Goal: Task Accomplishment & Management: Use online tool/utility

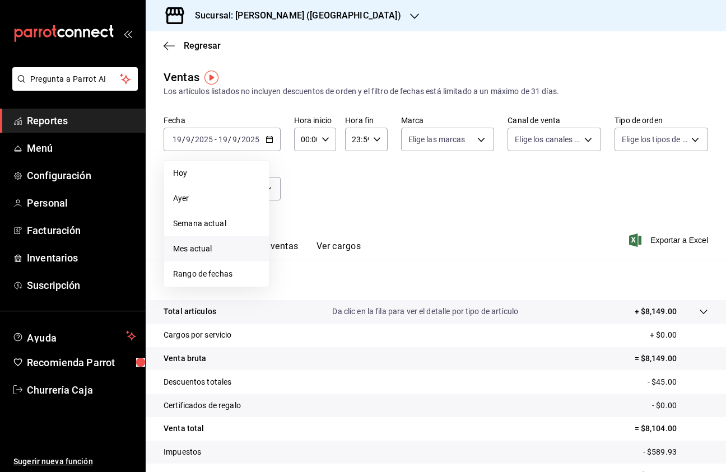
click at [205, 250] on span "Mes actual" at bounding box center [216, 249] width 87 height 12
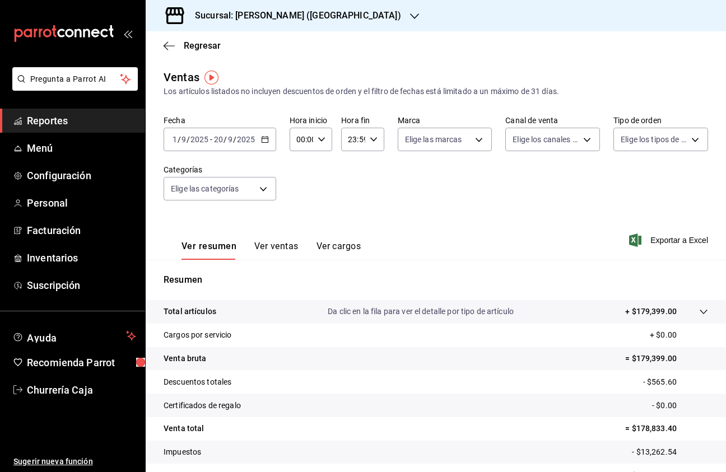
click at [264, 141] on icon "button" at bounding box center [265, 140] width 8 height 8
click at [264, 188] on body "Pregunta a Parrot AI Reportes Menú Configuración Personal Facturación Inventari…" at bounding box center [363, 236] width 726 height 472
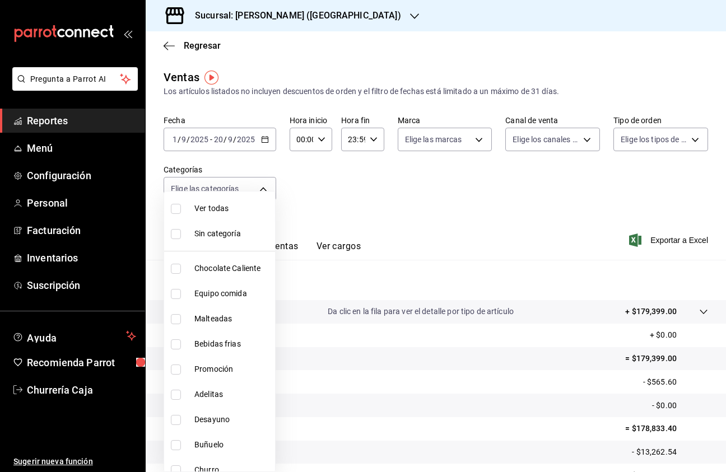
click at [176, 269] on input "checkbox" at bounding box center [176, 269] width 10 height 10
checkbox input "true"
type input "2b584eb8-2007-433c-b499-a07af6df93ff"
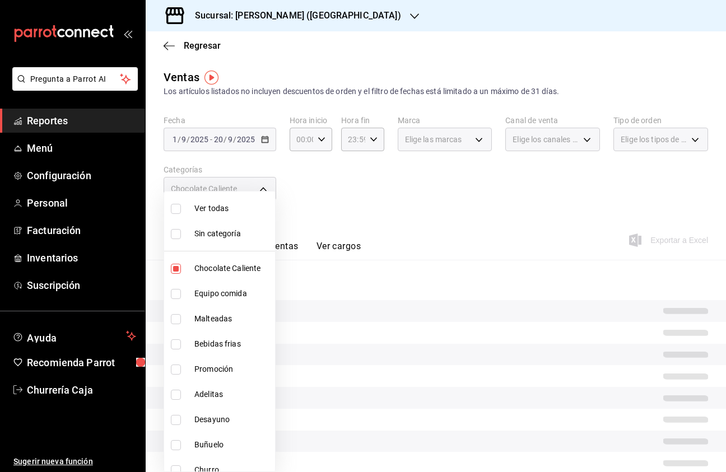
click at [176, 322] on input "checkbox" at bounding box center [176, 319] width 10 height 10
checkbox input "true"
type input "2b584eb8-2007-433c-b499-a07af6df93ff,a46cb7d3-d733-46c0-9114-05f55a1ce5e6"
click at [176, 347] on input "checkbox" at bounding box center [176, 343] width 10 height 10
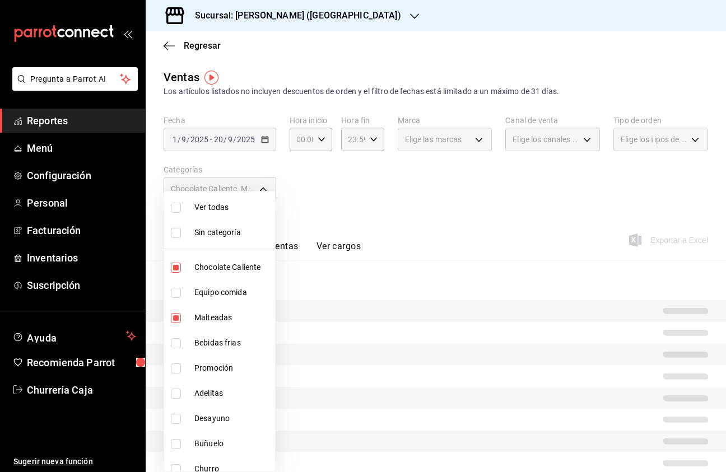
checkbox input "true"
type input "2b584eb8-2007-433c-b499-a07af6df93ff,a46cb7d3-d733-46c0-9114-05f55a1ce5e6,3521b…"
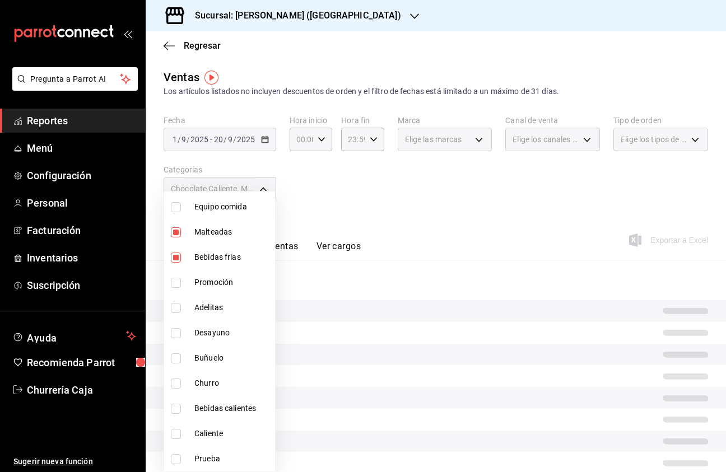
scroll to position [87, 0]
click at [179, 410] on input "checkbox" at bounding box center [176, 409] width 10 height 10
checkbox input "true"
type input "2b584eb8-2007-433c-b499-a07af6df93ff,a46cb7d3-d733-46c0-9114-05f55a1ce5e6,3521b…"
click at [178, 435] on input "checkbox" at bounding box center [176, 434] width 10 height 10
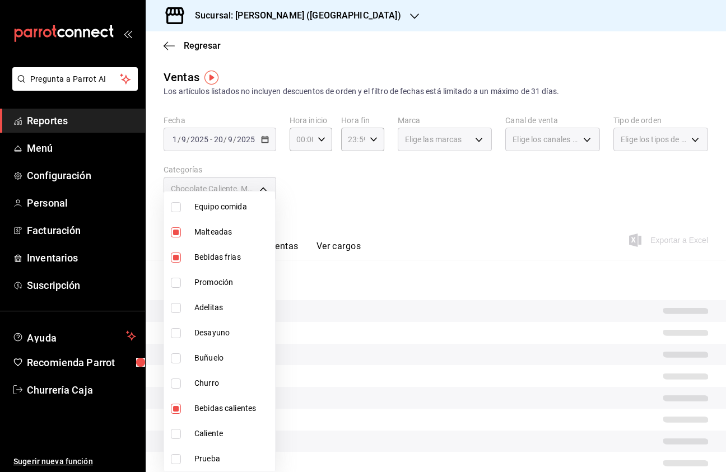
checkbox input "true"
type input "2b584eb8-2007-433c-b499-a07af6df93ff,a46cb7d3-d733-46c0-9114-05f55a1ce5e6,3521b…"
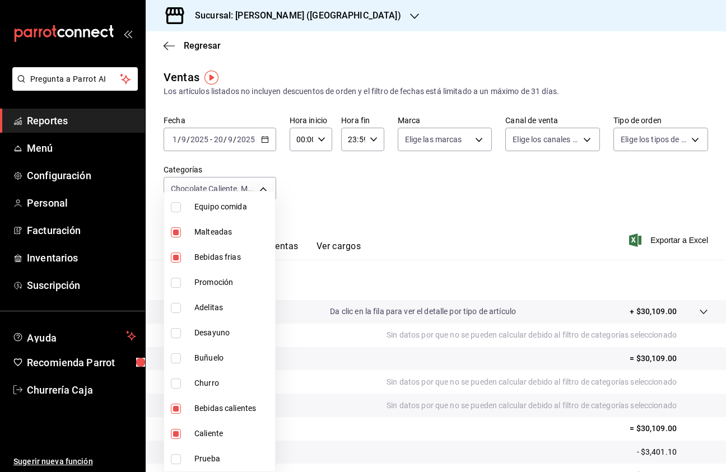
click at [305, 289] on div at bounding box center [363, 236] width 726 height 472
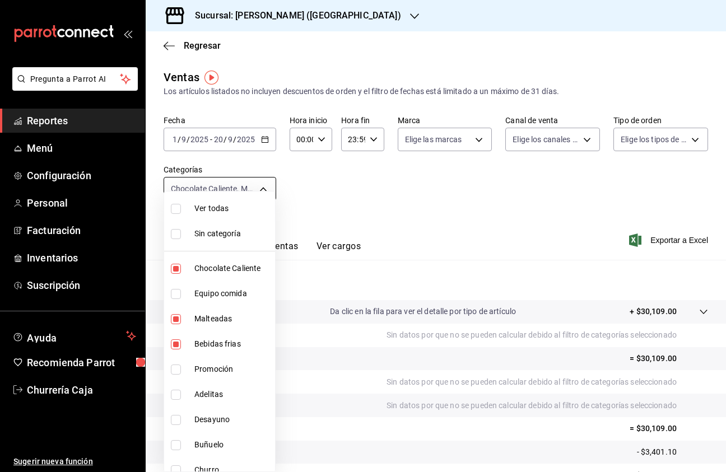
click at [267, 189] on body "Pregunta a Parrot AI Reportes Menú Configuración Personal Facturación Inventari…" at bounding box center [363, 236] width 726 height 472
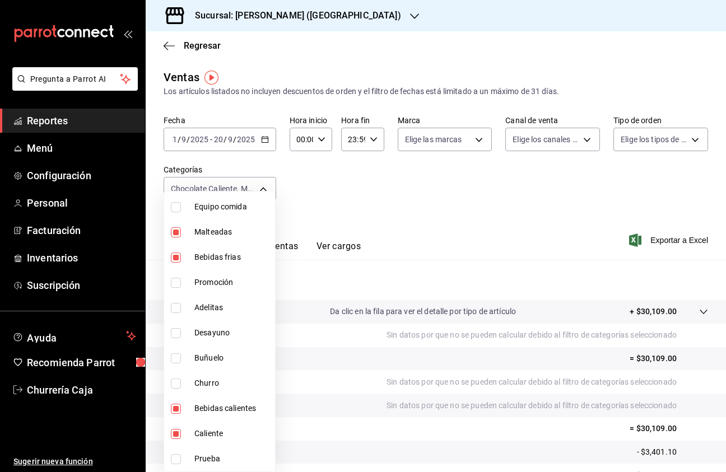
scroll to position [87, 0]
click at [702, 312] on div at bounding box center [363, 236] width 726 height 472
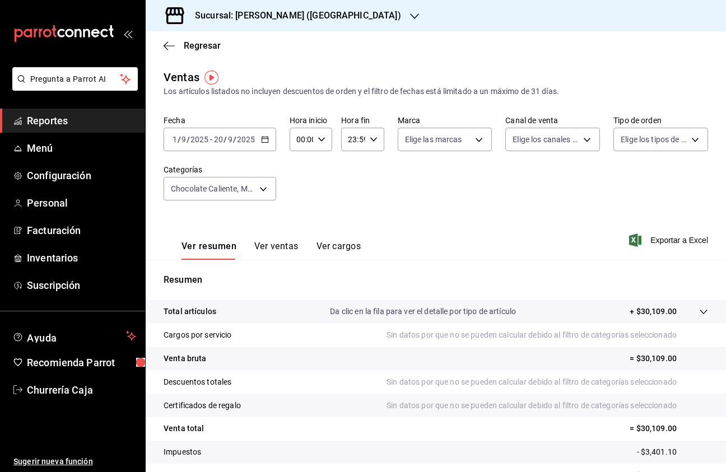
click at [705, 312] on icon at bounding box center [703, 312] width 9 height 9
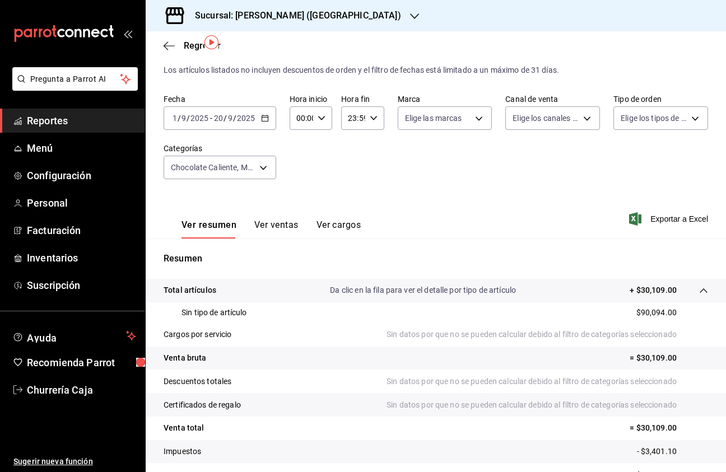
scroll to position [0, 0]
click at [631, 220] on icon "button" at bounding box center [635, 218] width 12 height 13
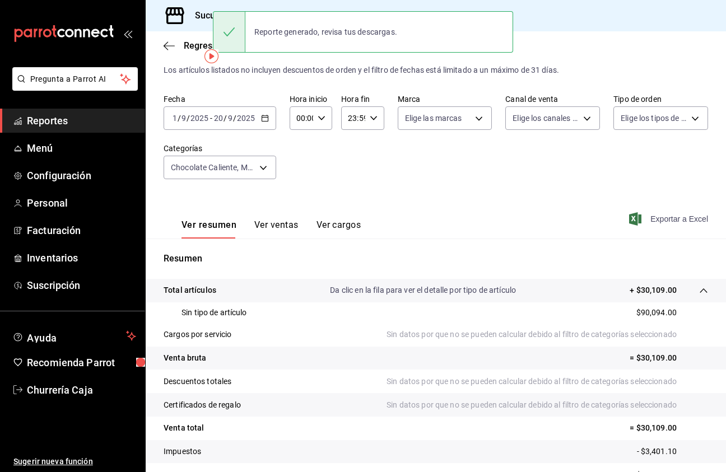
click at [284, 227] on button "Ver ventas" at bounding box center [276, 229] width 44 height 19
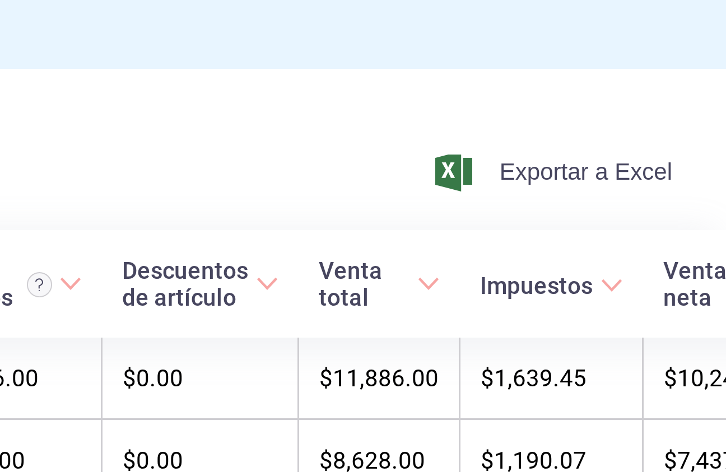
scroll to position [166, 0]
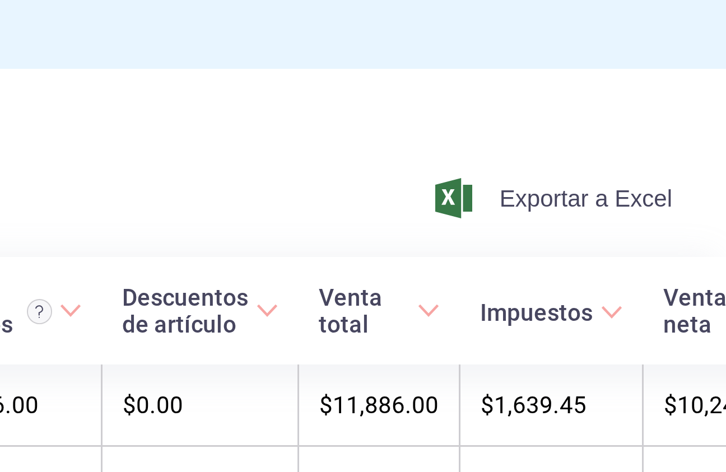
click at [631, 68] on span "Exportar a Excel" at bounding box center [669, 74] width 77 height 13
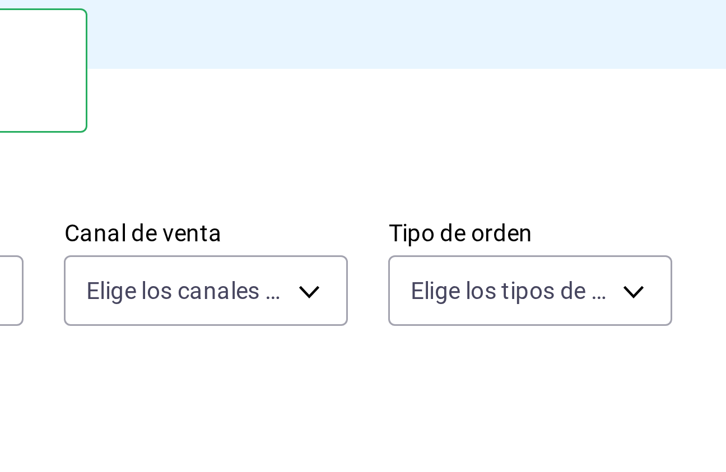
scroll to position [28, 0]
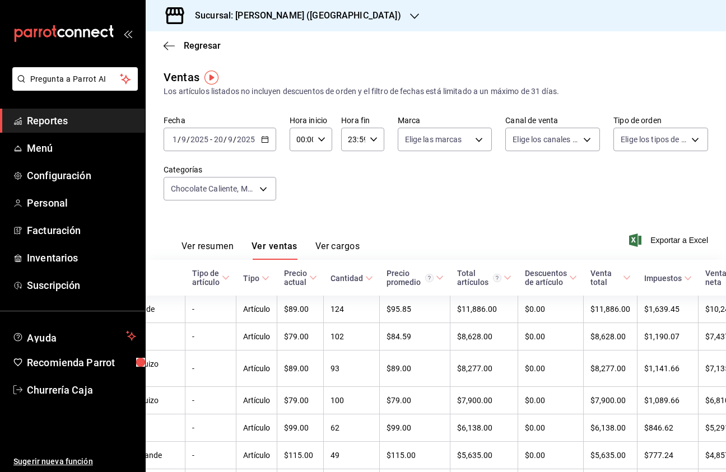
click at [410, 16] on icon "button" at bounding box center [414, 16] width 9 height 9
click at [341, 166] on div at bounding box center [363, 236] width 726 height 472
click at [410, 15] on icon "button" at bounding box center [414, 16] width 9 height 9
click at [239, 71] on span "[PERSON_NAME] (MPA)" at bounding box center [197, 74] width 85 height 12
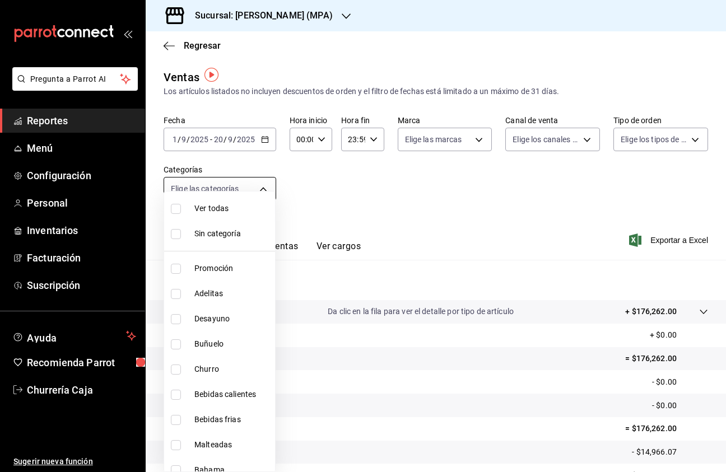
click at [264, 189] on body "Pregunta a Parrot AI Reportes Menú Configuración Personal Inventarios Facturaci…" at bounding box center [363, 236] width 726 height 472
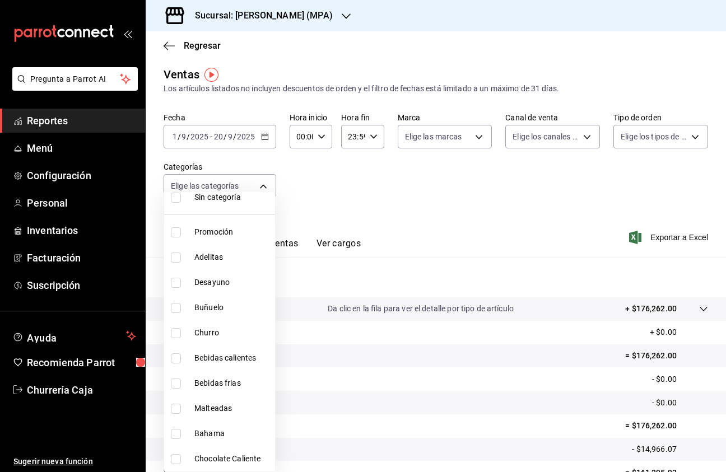
scroll to position [36, 0]
click at [176, 258] on input "checkbox" at bounding box center [176, 258] width 10 height 10
checkbox input "true"
type input "bc0d1e16-d888-4648-976d-63e5f288a6cb"
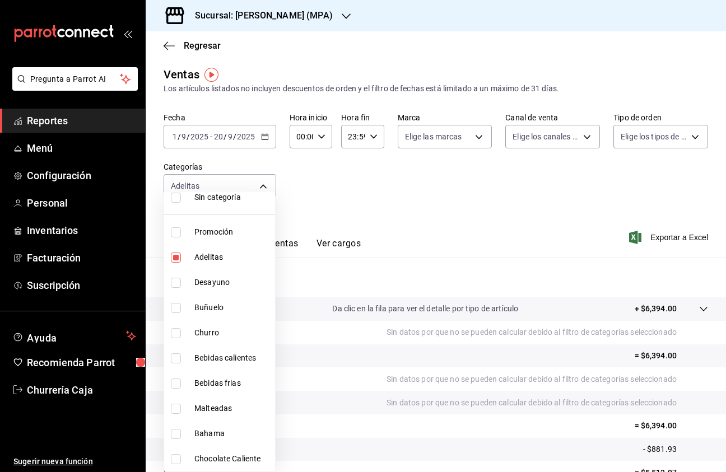
click at [382, 232] on div at bounding box center [363, 236] width 726 height 472
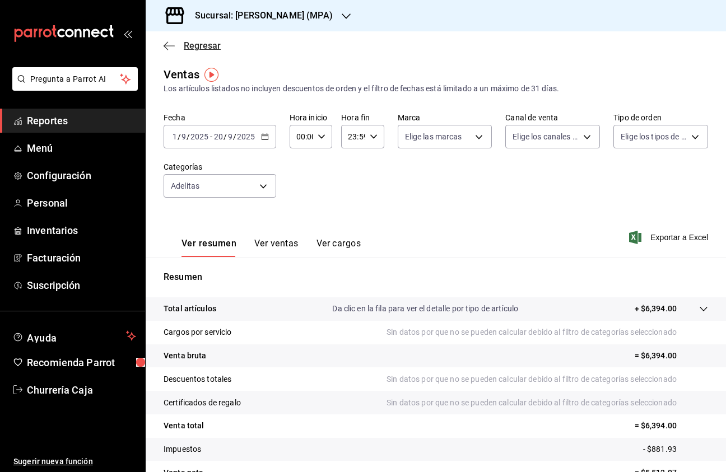
click at [170, 44] on icon "button" at bounding box center [169, 46] width 11 height 10
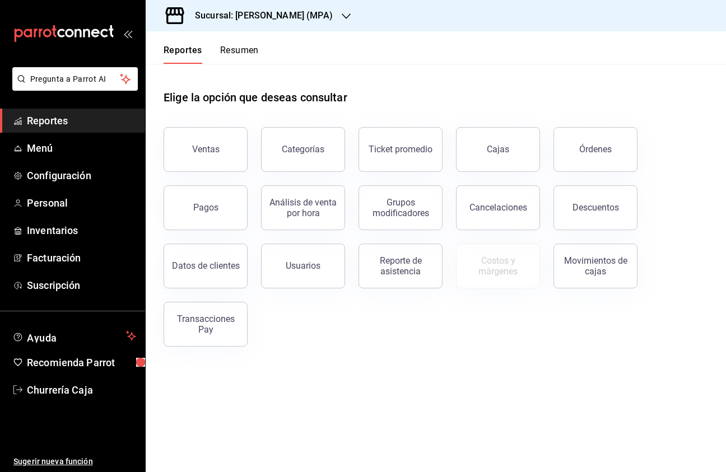
click at [351, 17] on icon "button" at bounding box center [346, 16] width 9 height 9
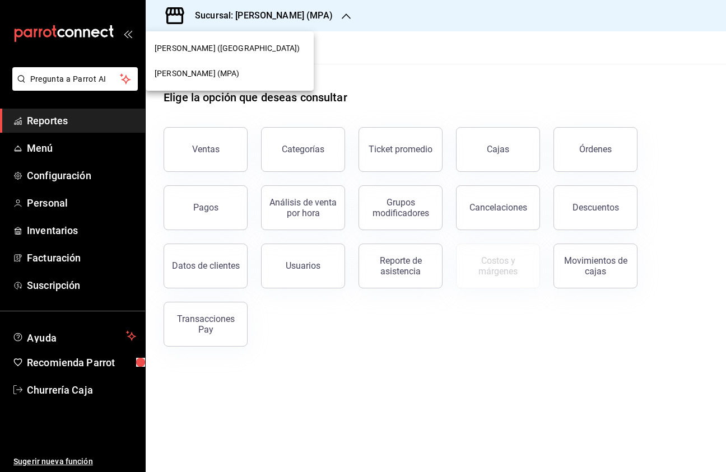
click at [411, 55] on div at bounding box center [363, 236] width 726 height 472
